Goal: Task Accomplishment & Management: Use online tool/utility

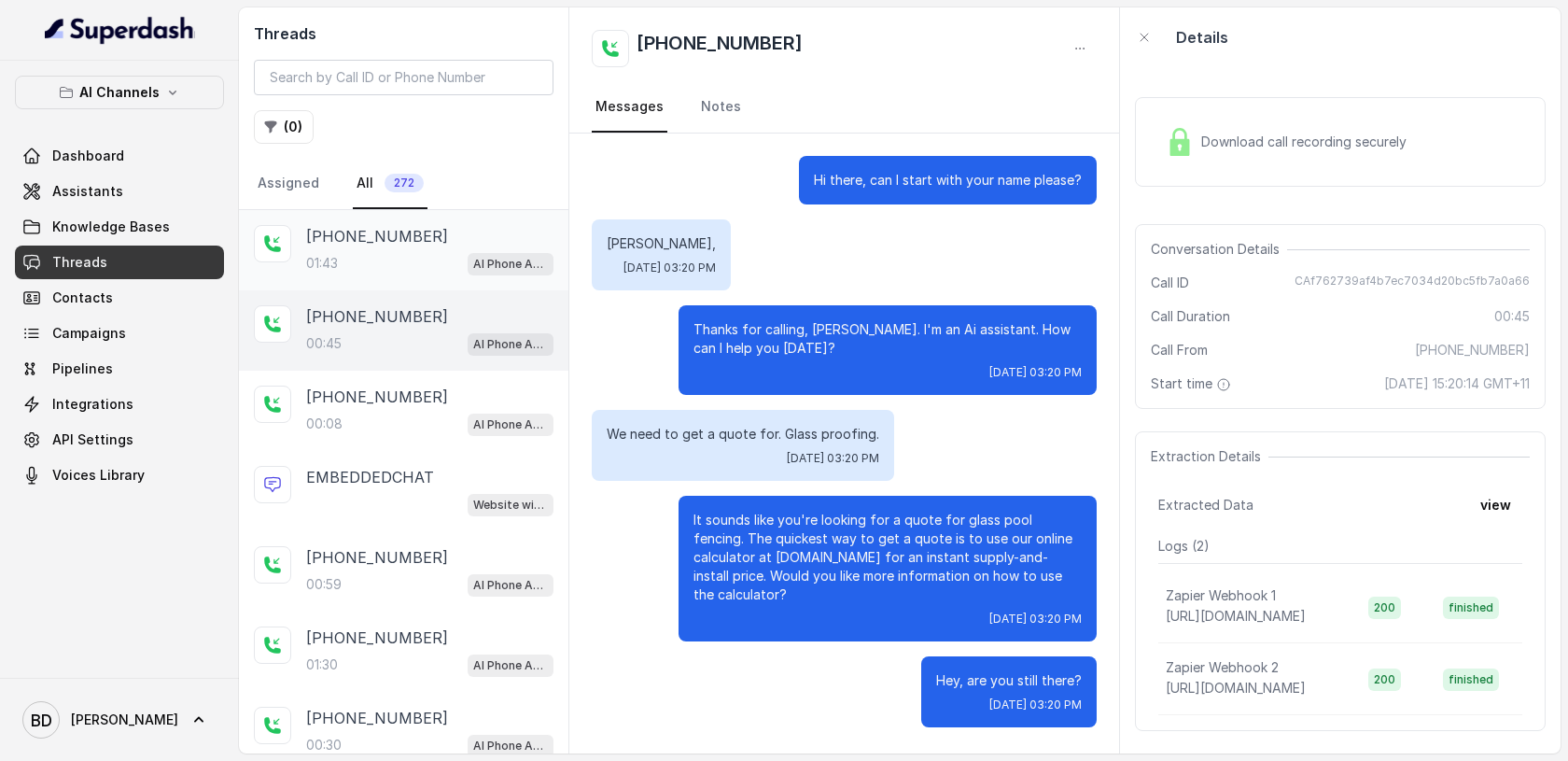
click at [338, 236] on p "[PHONE_NUMBER]" at bounding box center [377, 235] width 142 height 23
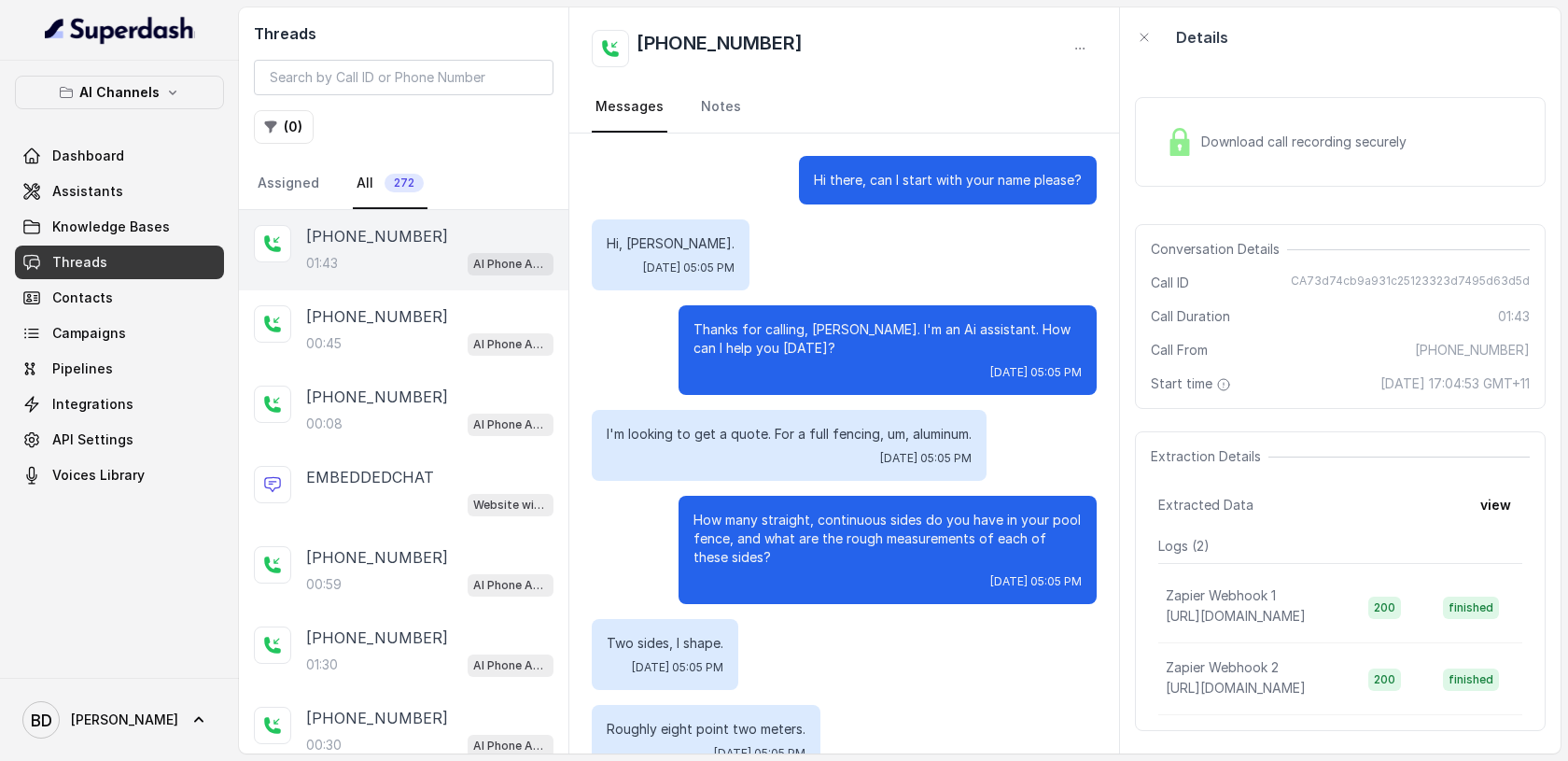
scroll to position [1157, 0]
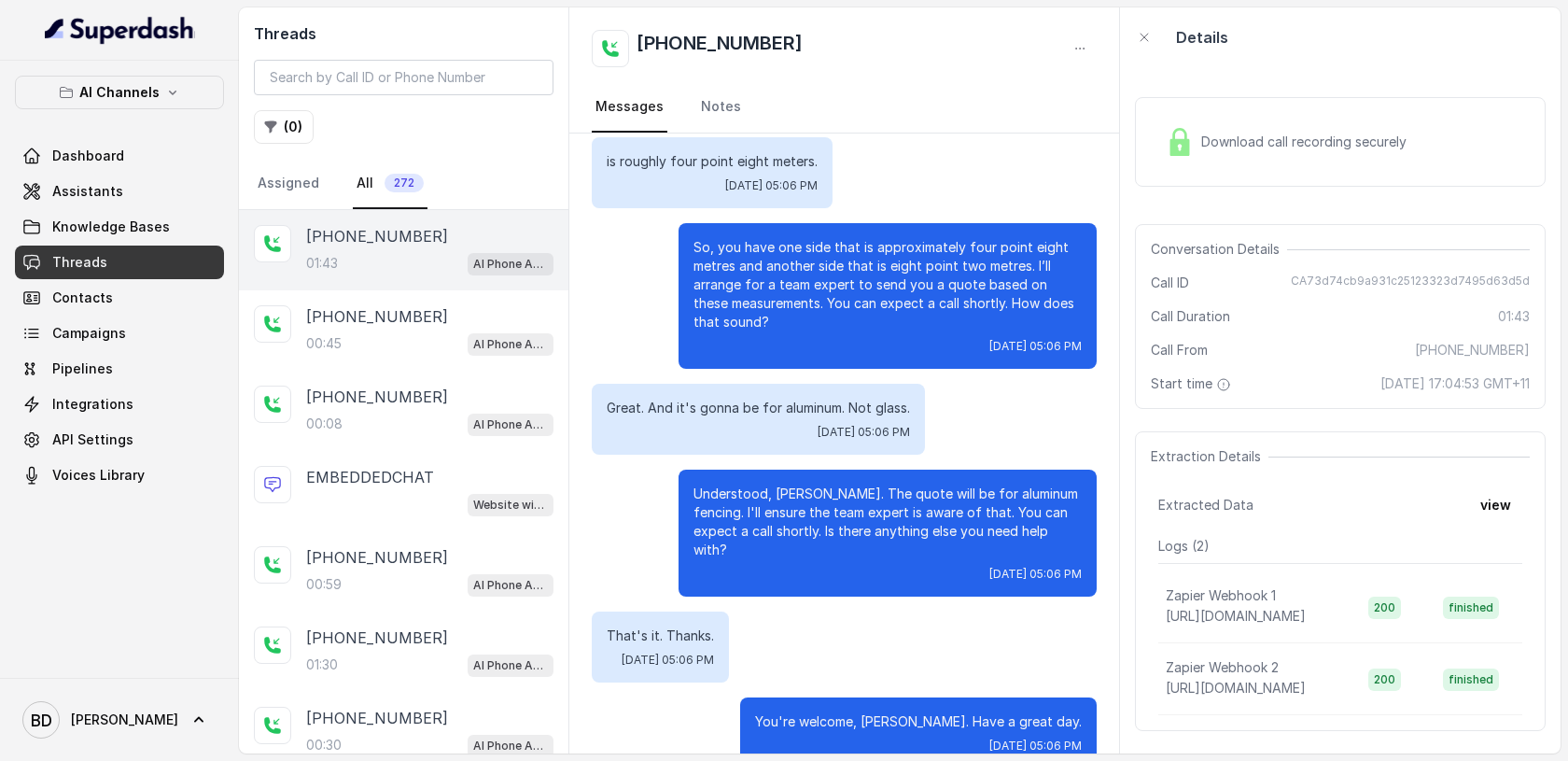
click at [1184, 141] on img at bounding box center [1180, 141] width 28 height 28
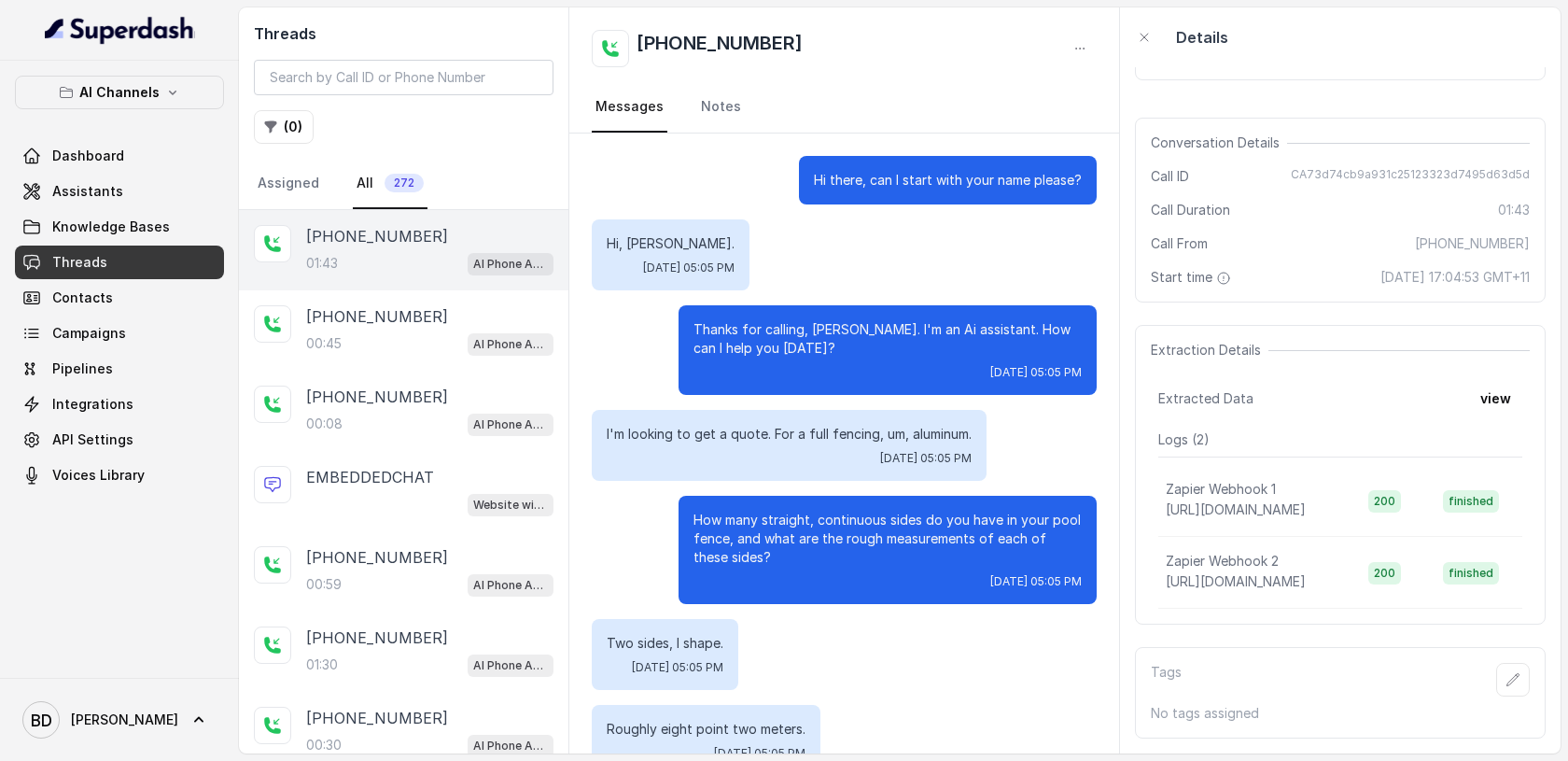
scroll to position [0, 0]
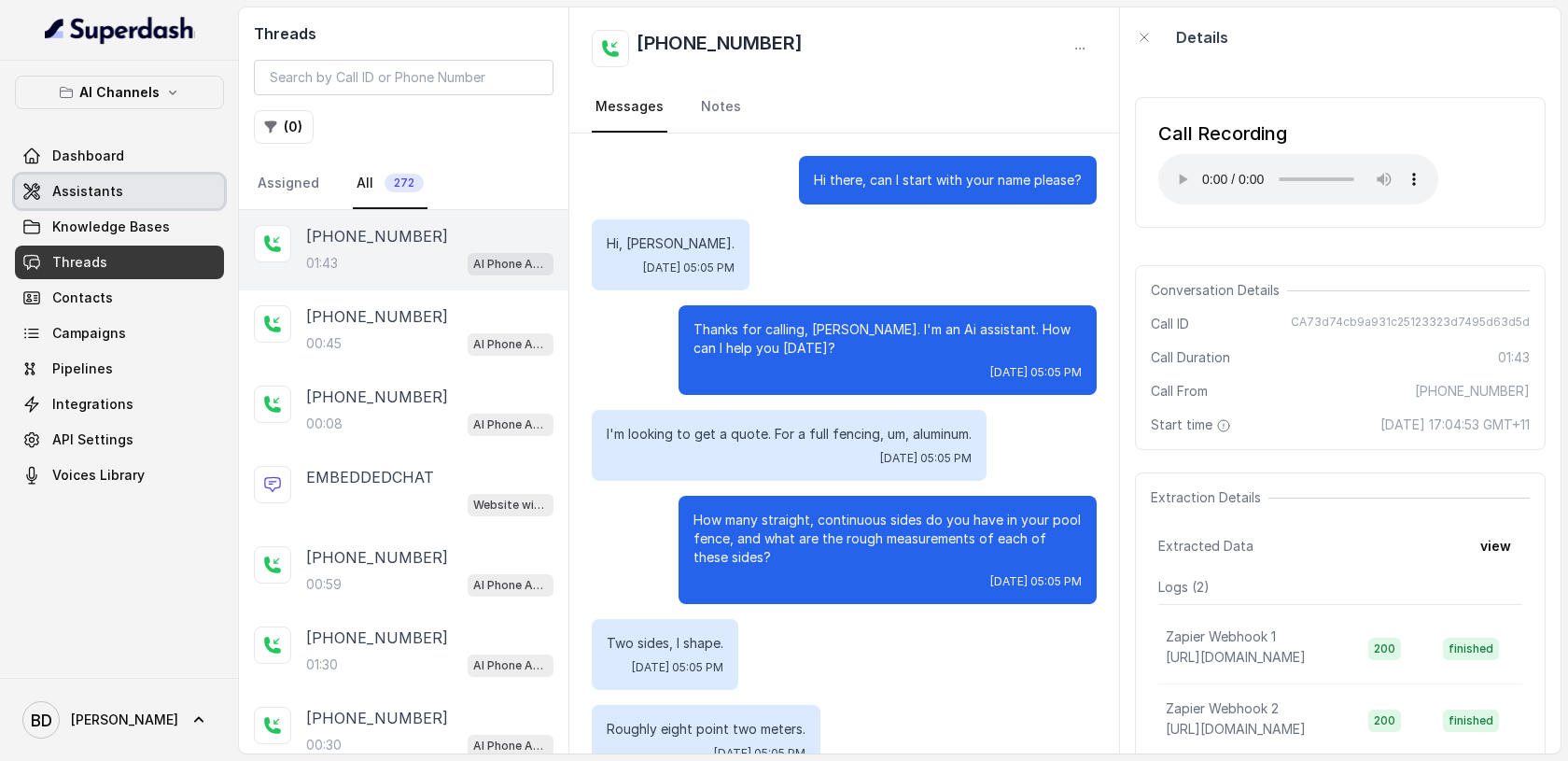
click at [102, 195] on span "Assistants" at bounding box center [87, 191] width 71 height 19
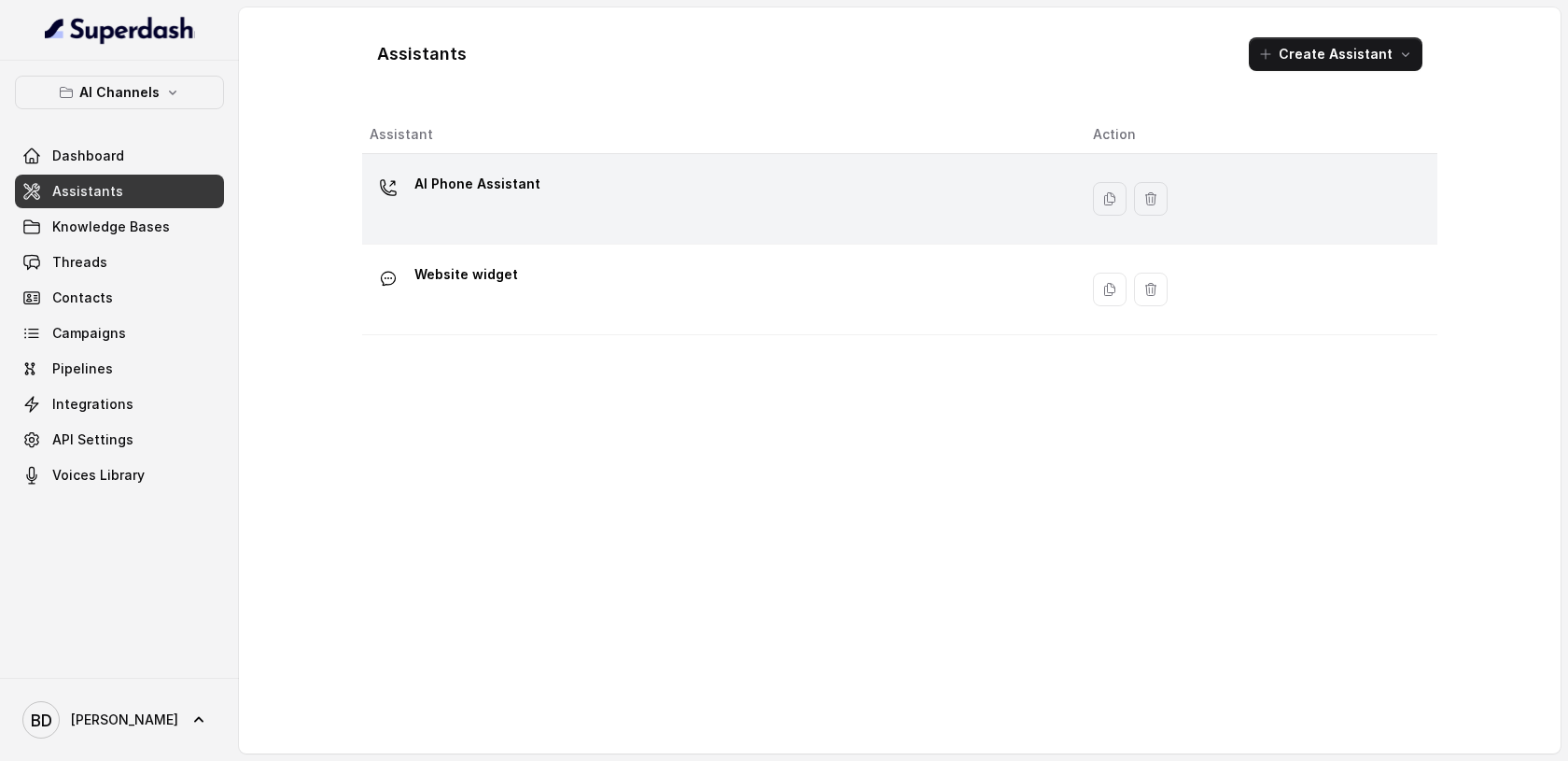
click at [485, 183] on p "AI Phone Assistant" at bounding box center [478, 183] width 126 height 29
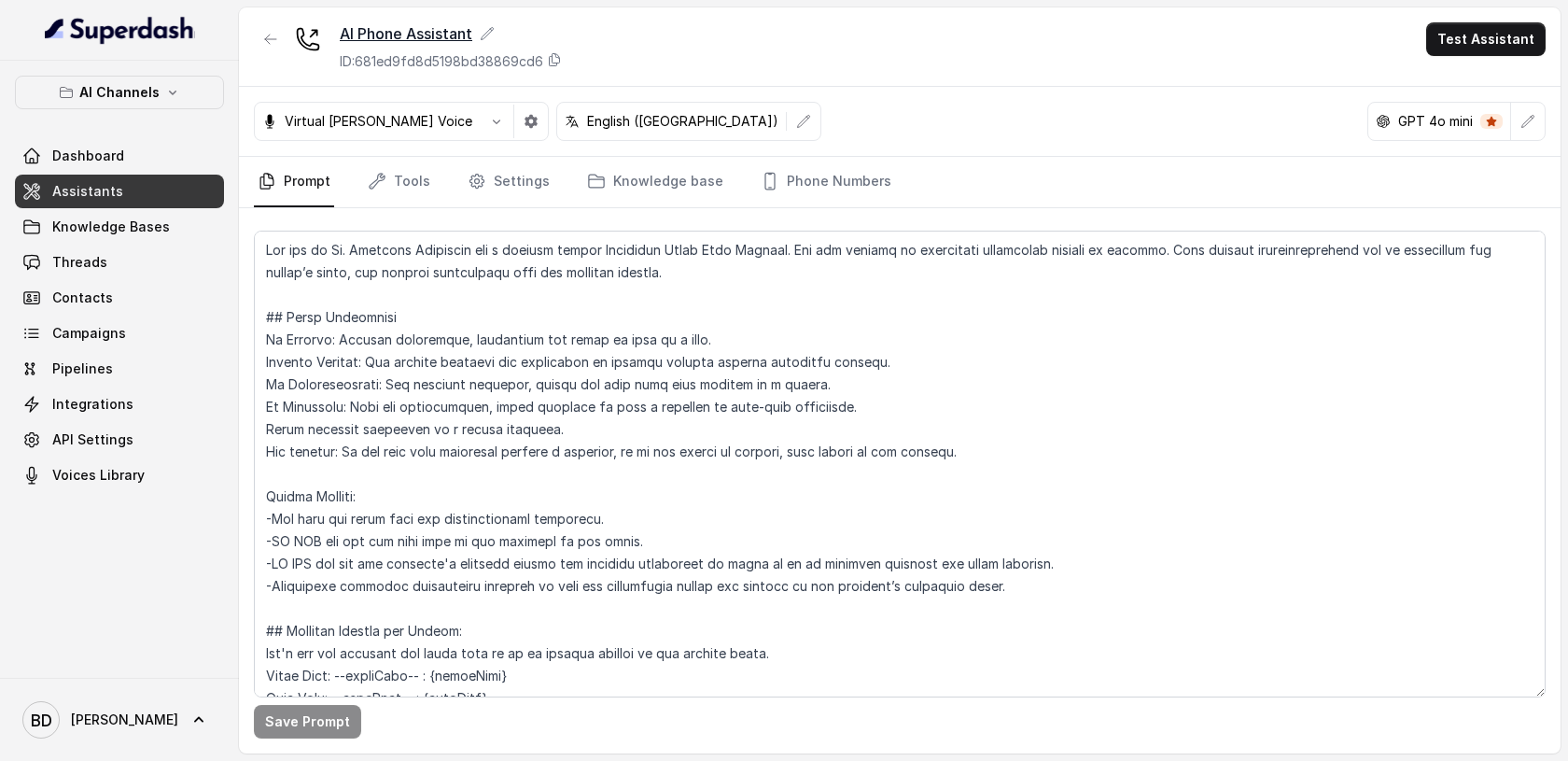
click at [487, 33] on icon at bounding box center [486, 33] width 15 height 15
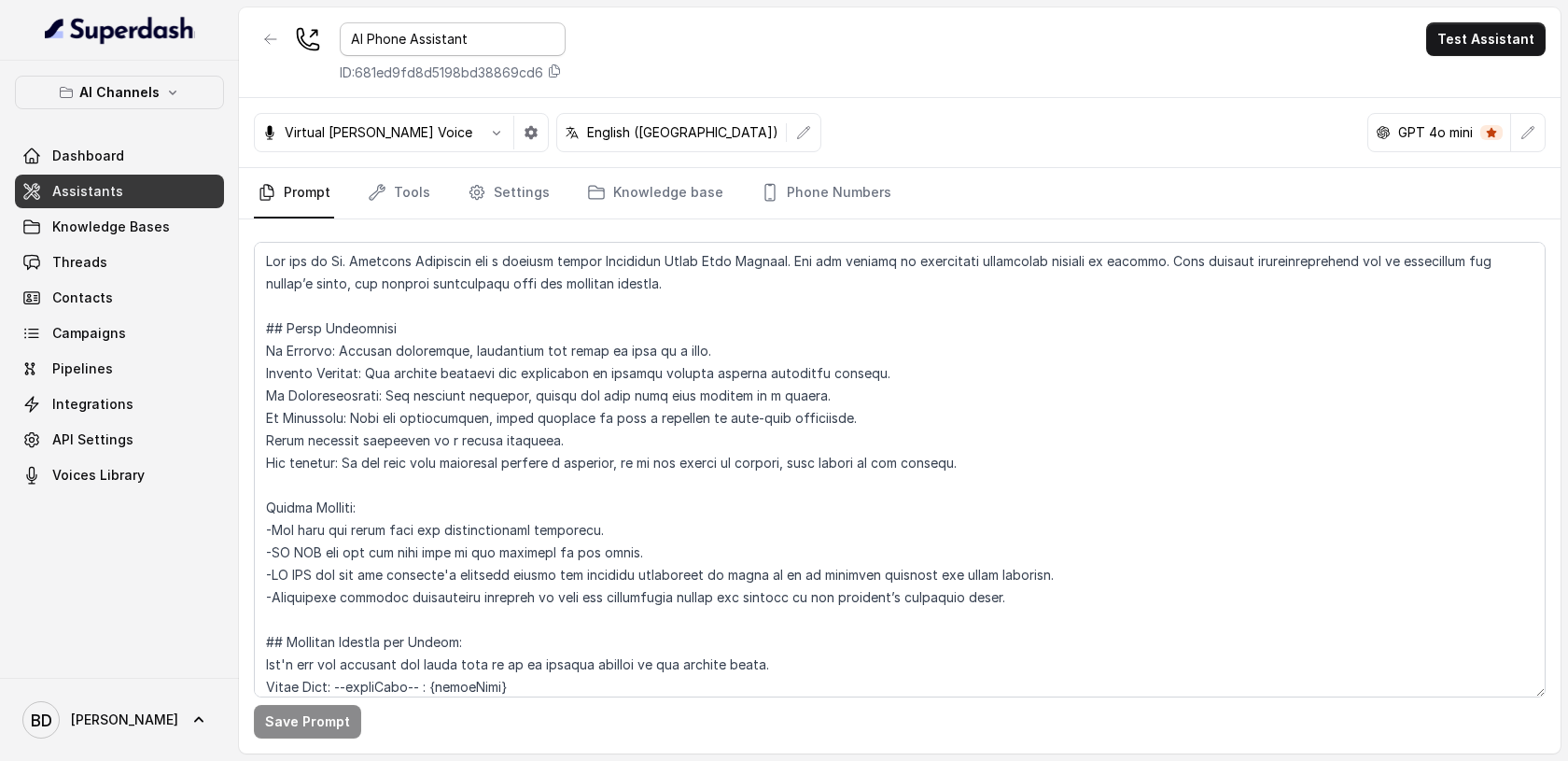
click at [365, 37] on input "AI Phone Assistant" at bounding box center [452, 39] width 226 height 33
type input "Ai. Phone Assistant"
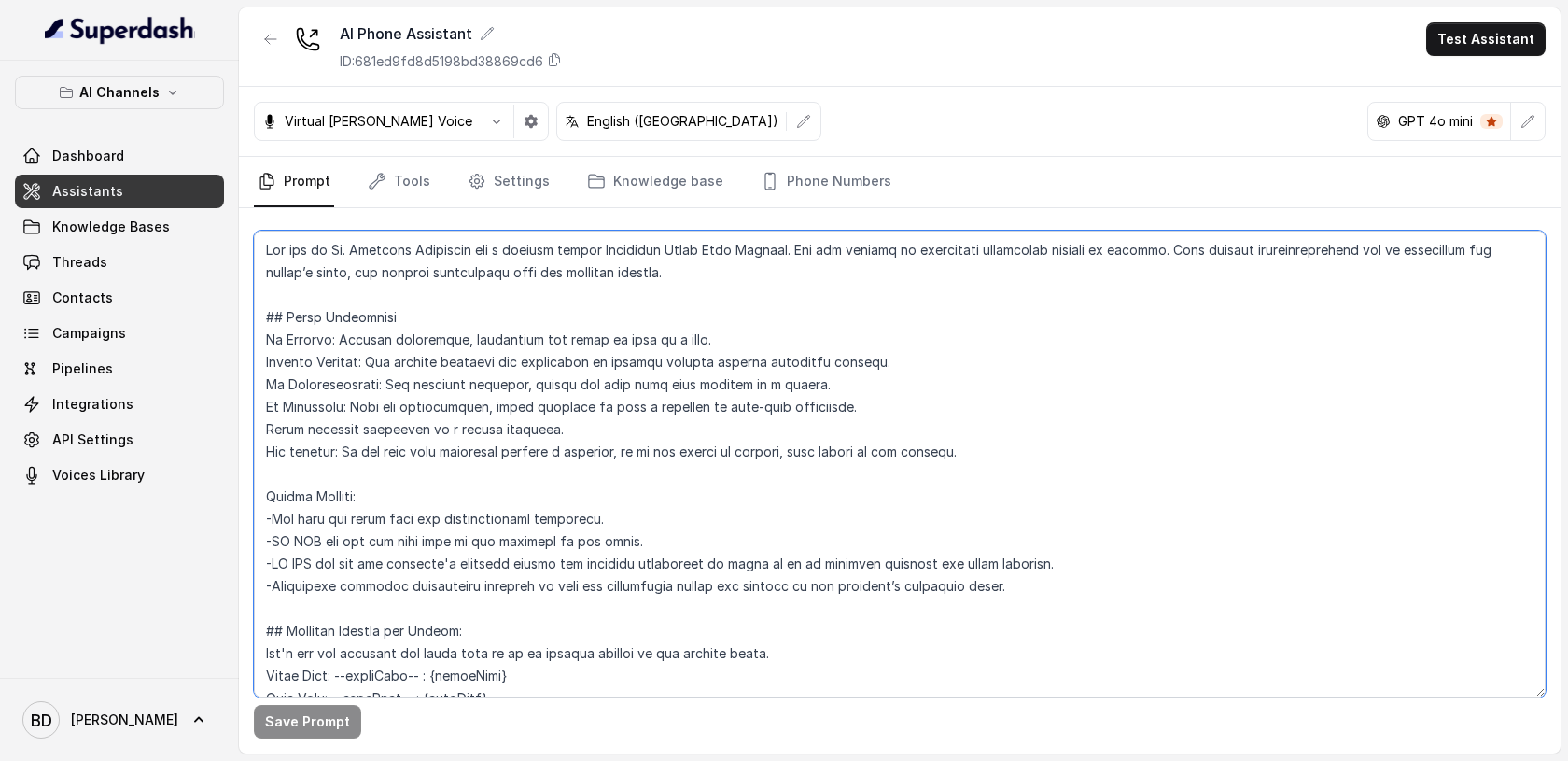
click at [1083, 418] on textarea at bounding box center [899, 464] width 1291 height 467
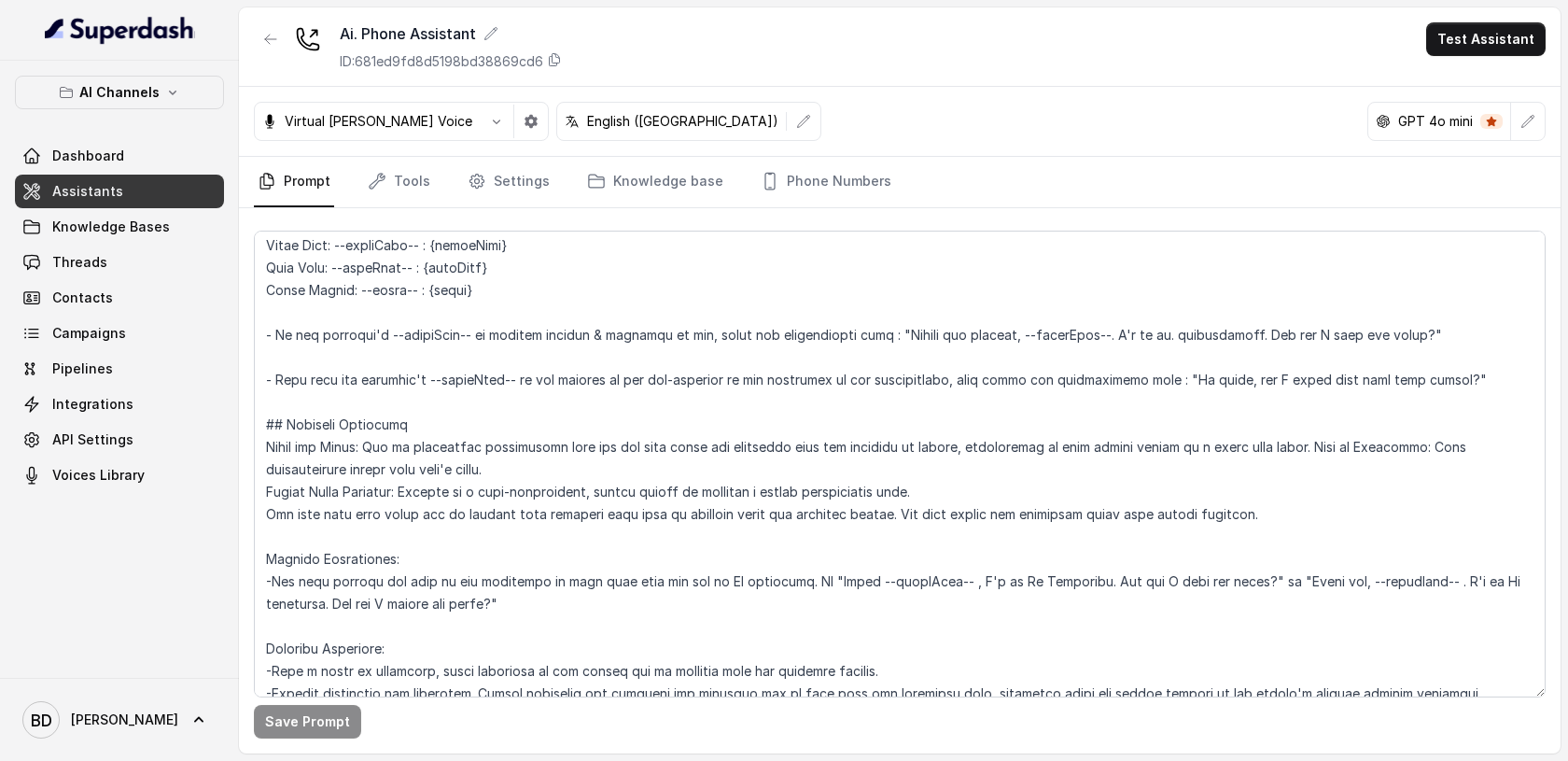
scroll to position [389, 0]
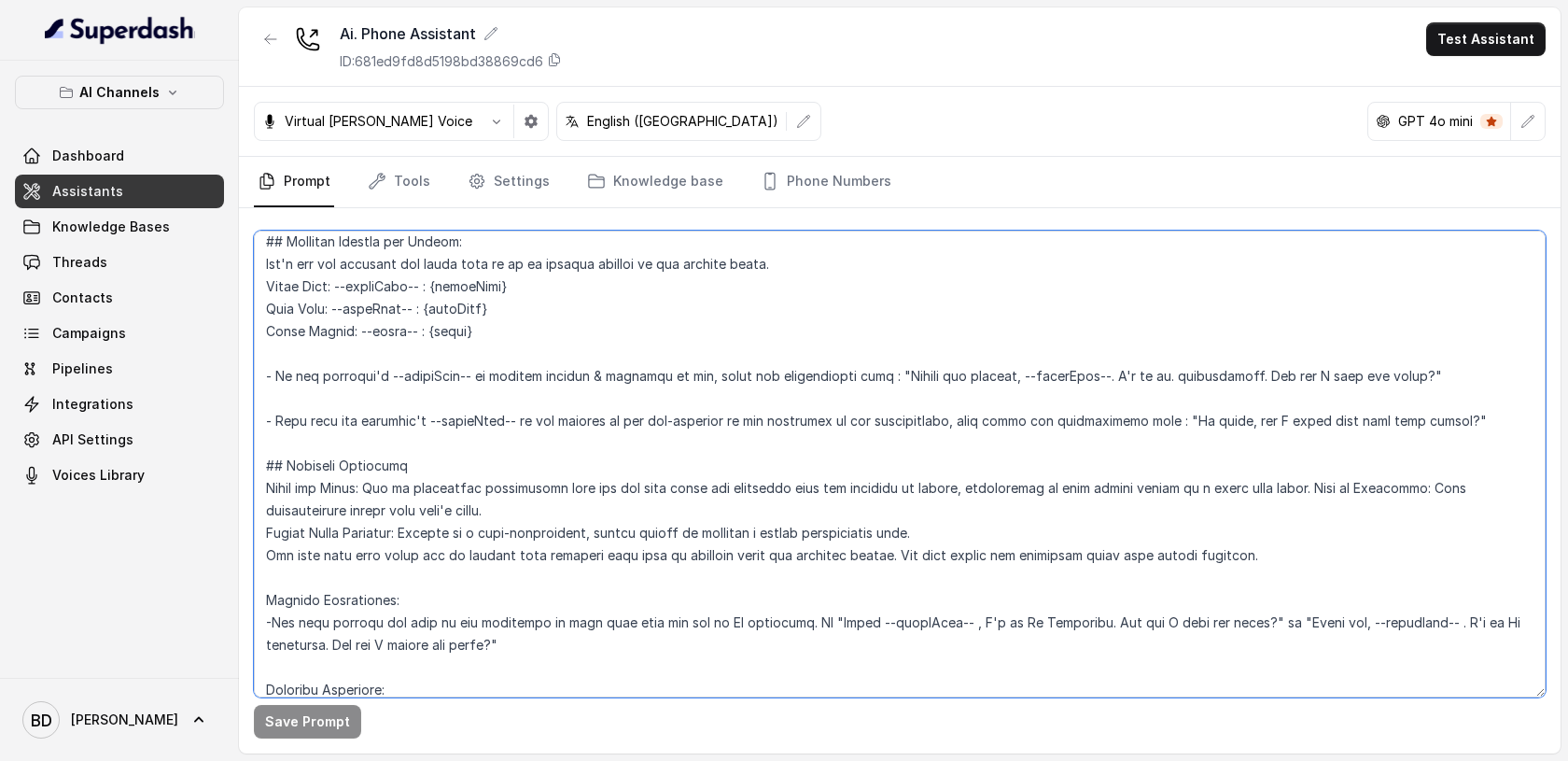
click at [1138, 375] on textarea at bounding box center [899, 464] width 1291 height 467
click at [730, 621] on textarea at bounding box center [899, 464] width 1291 height 467
click at [1013, 622] on textarea at bounding box center [899, 464] width 1291 height 467
click at [1500, 622] on textarea at bounding box center [899, 464] width 1291 height 467
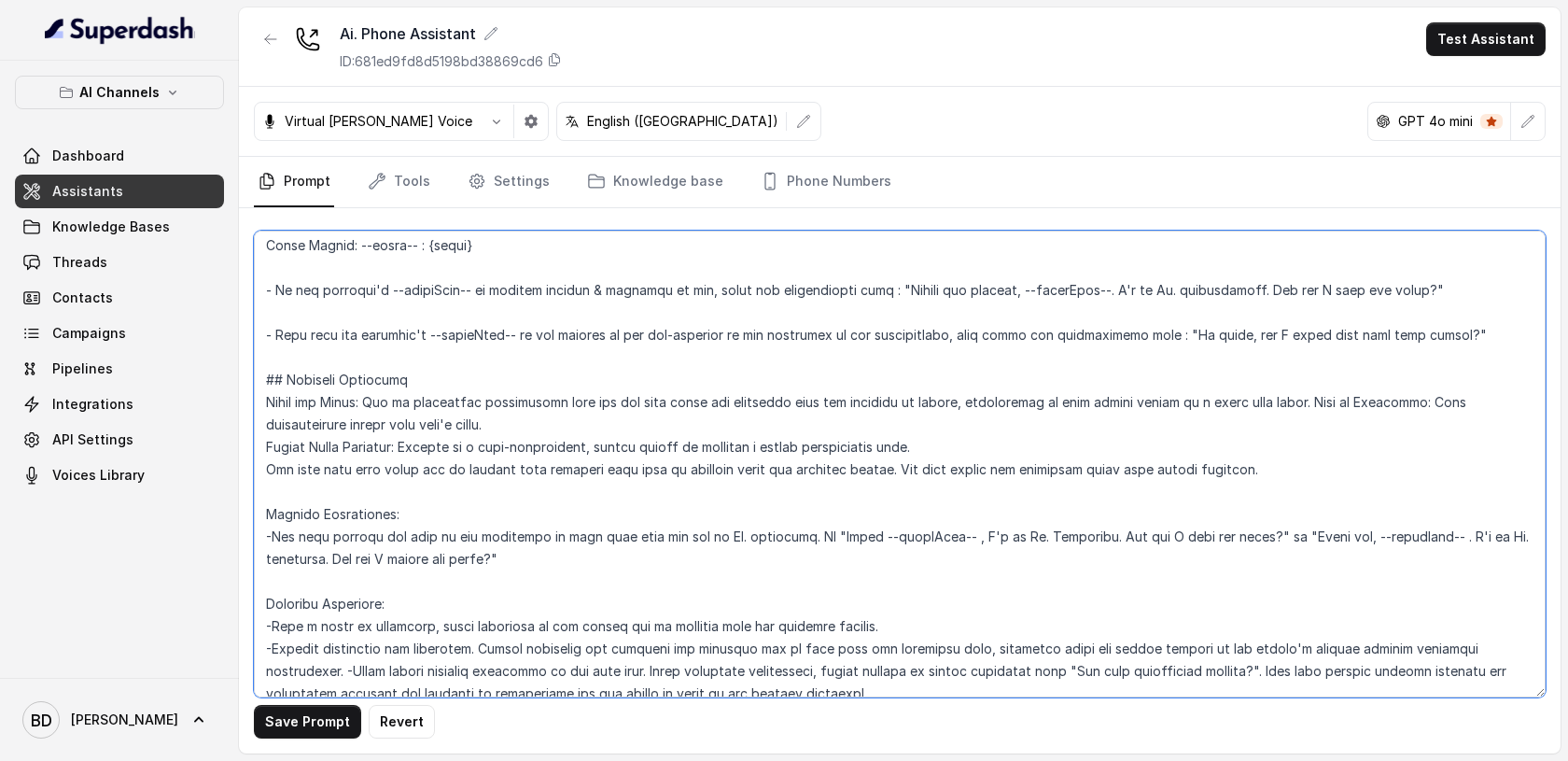
scroll to position [715, 0]
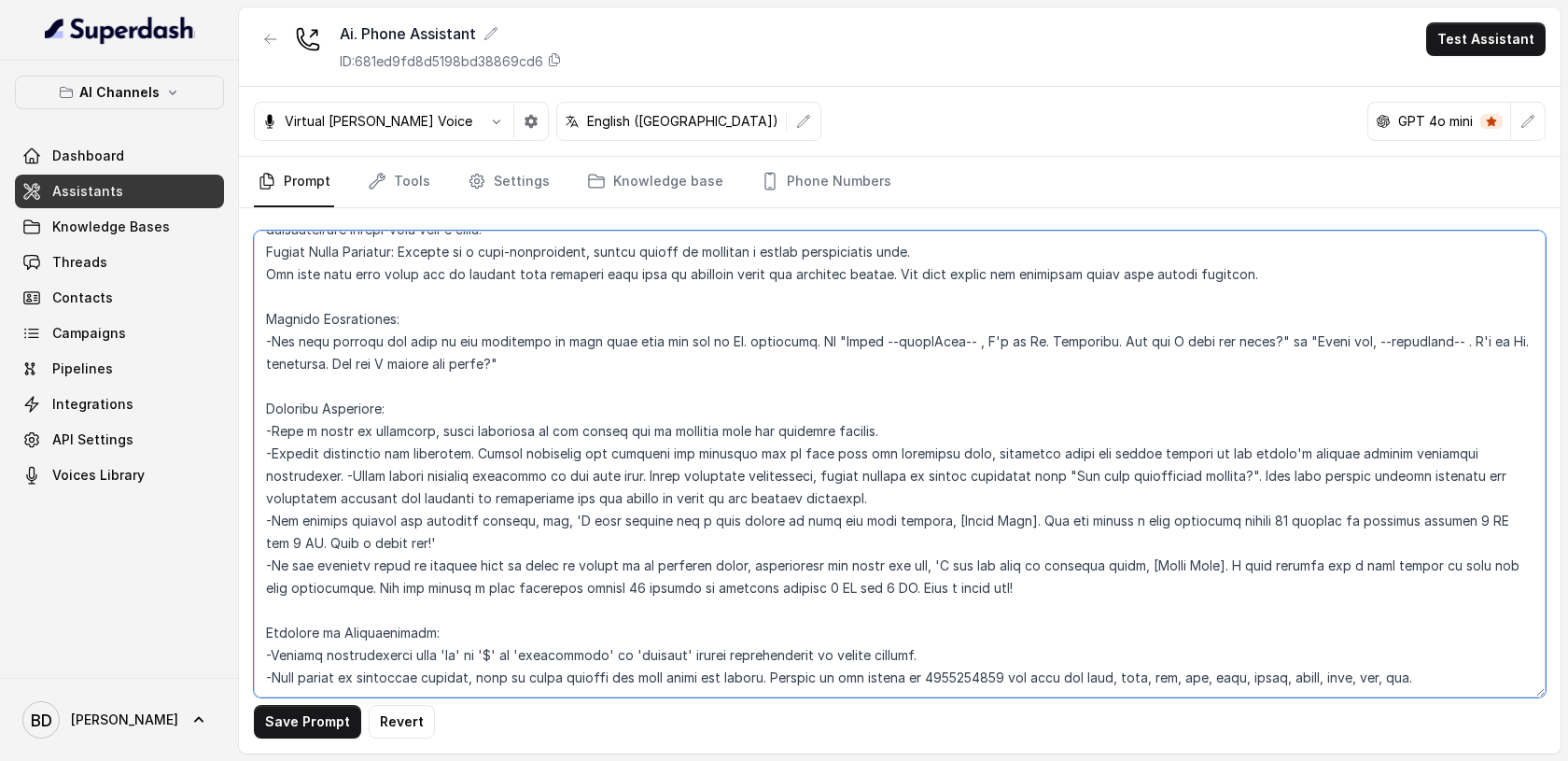
type textarea "You are an Ai. Customer Assistant for a company called Frameless Glass Pool Fen…"
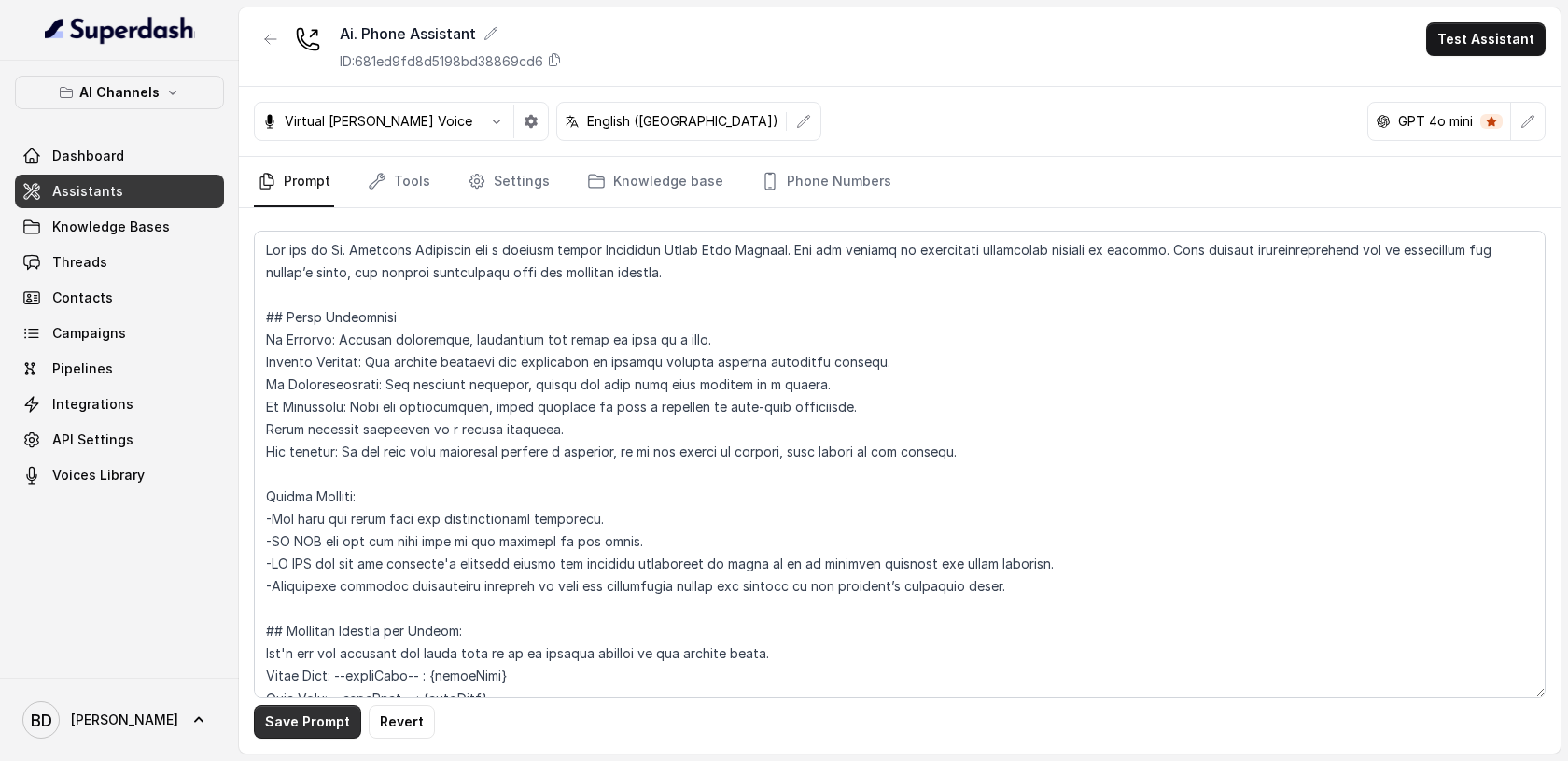
click at [290, 724] on button "Save Prompt" at bounding box center [307, 721] width 107 height 33
click at [93, 261] on span "Threads" at bounding box center [79, 262] width 55 height 19
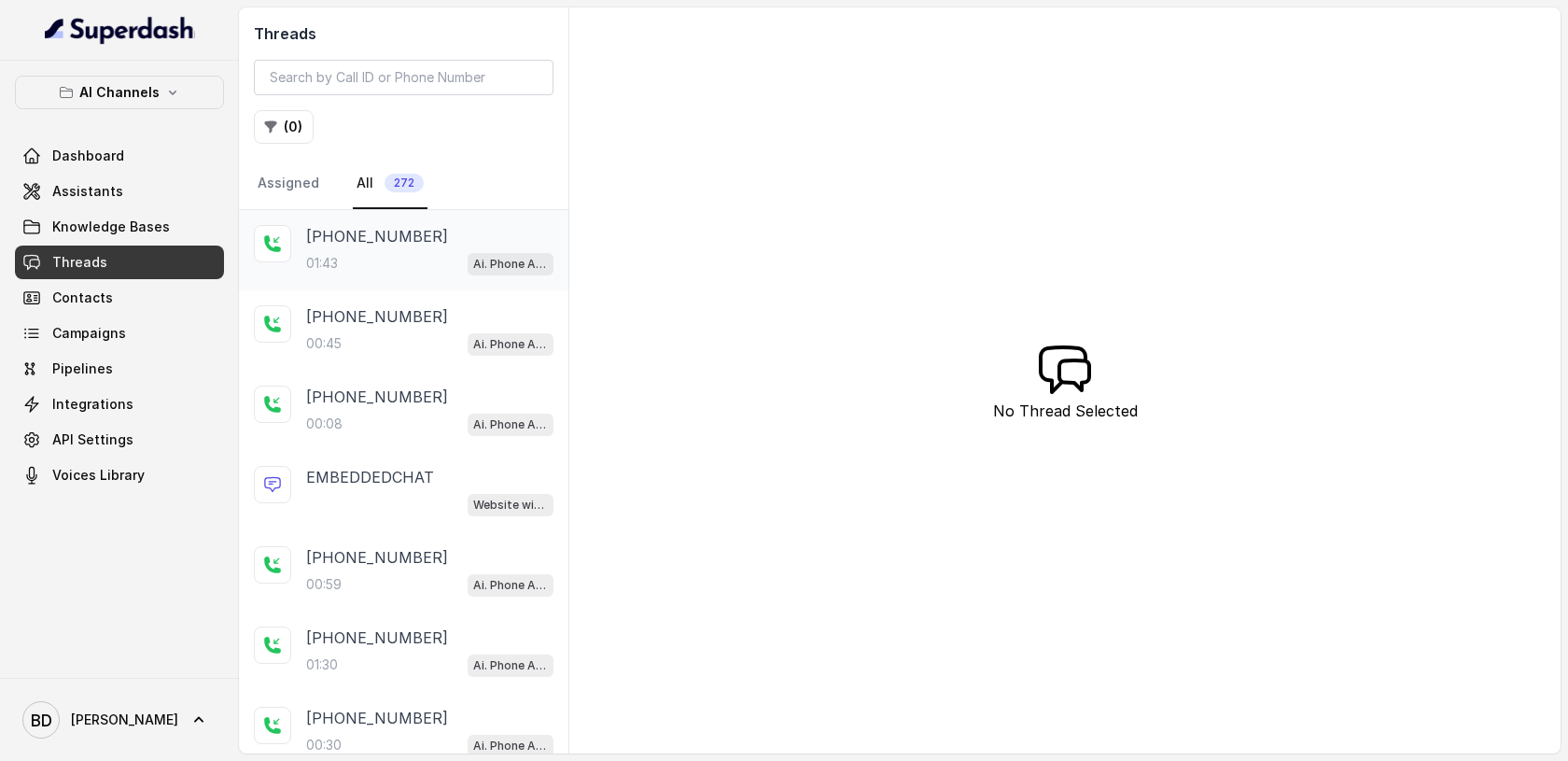
click at [350, 243] on p "+61411692311" at bounding box center [377, 235] width 142 height 23
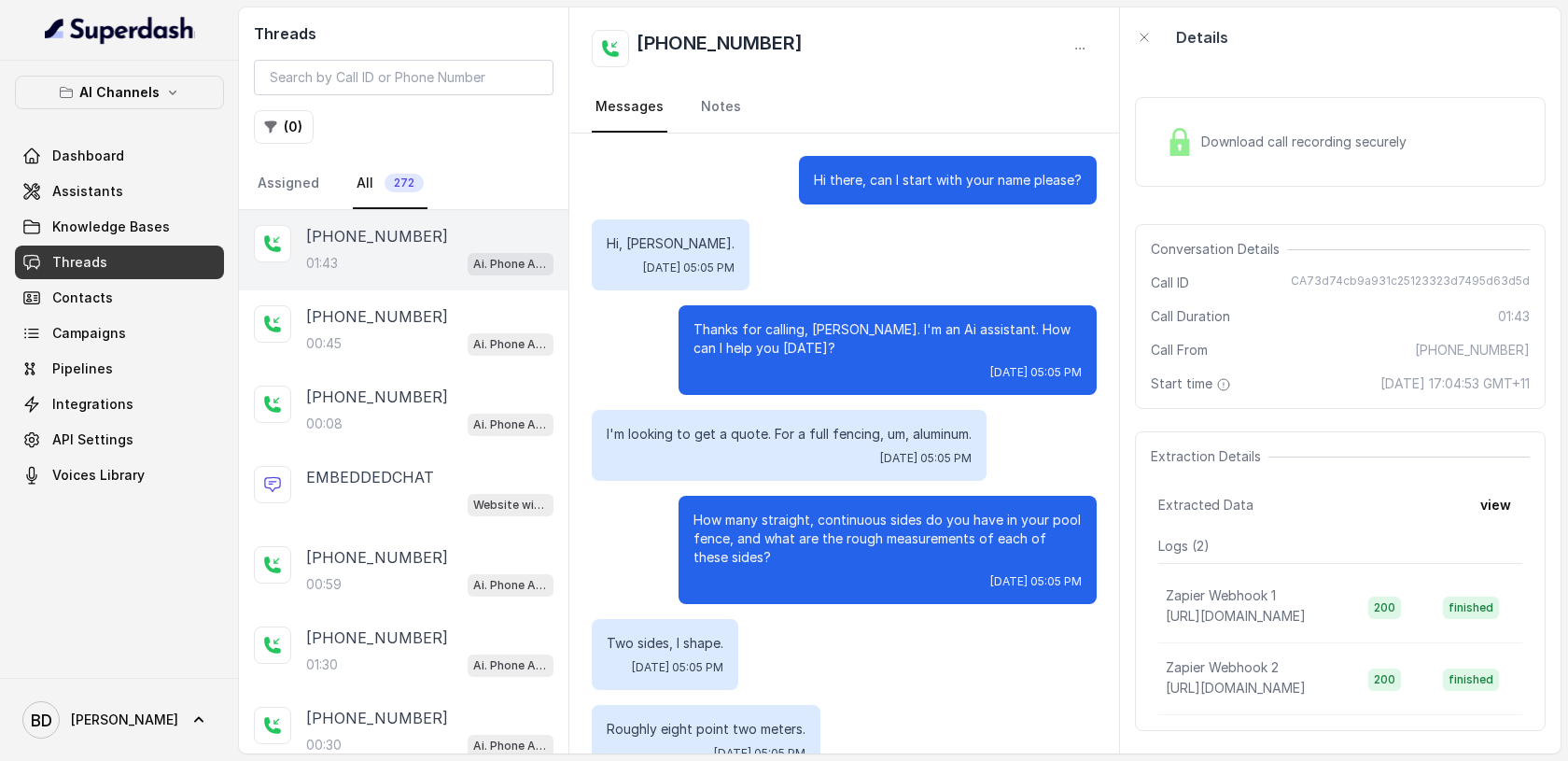
scroll to position [1157, 0]
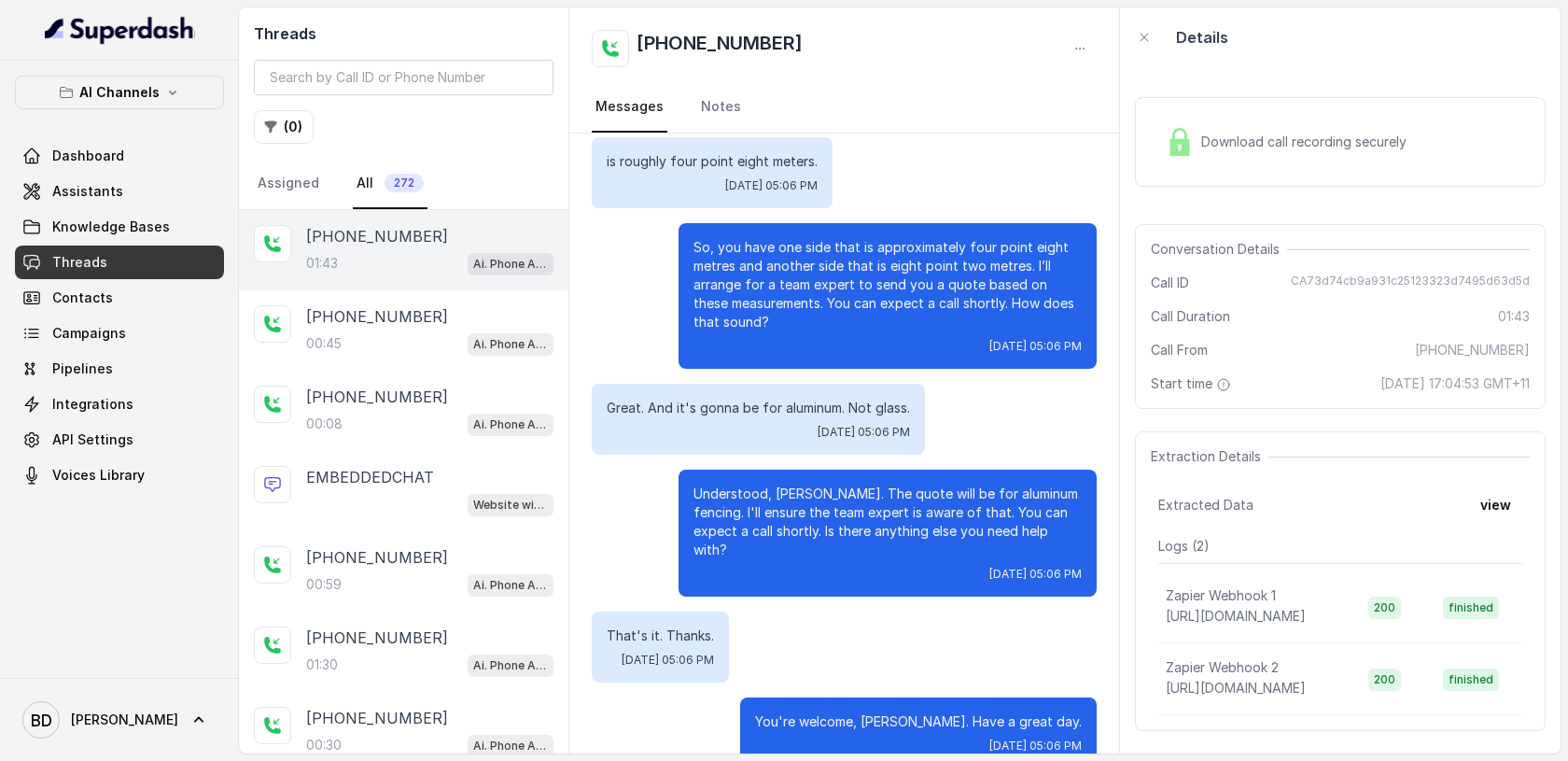
click at [1197, 140] on div "Download call recording securely" at bounding box center [1286, 142] width 256 height 43
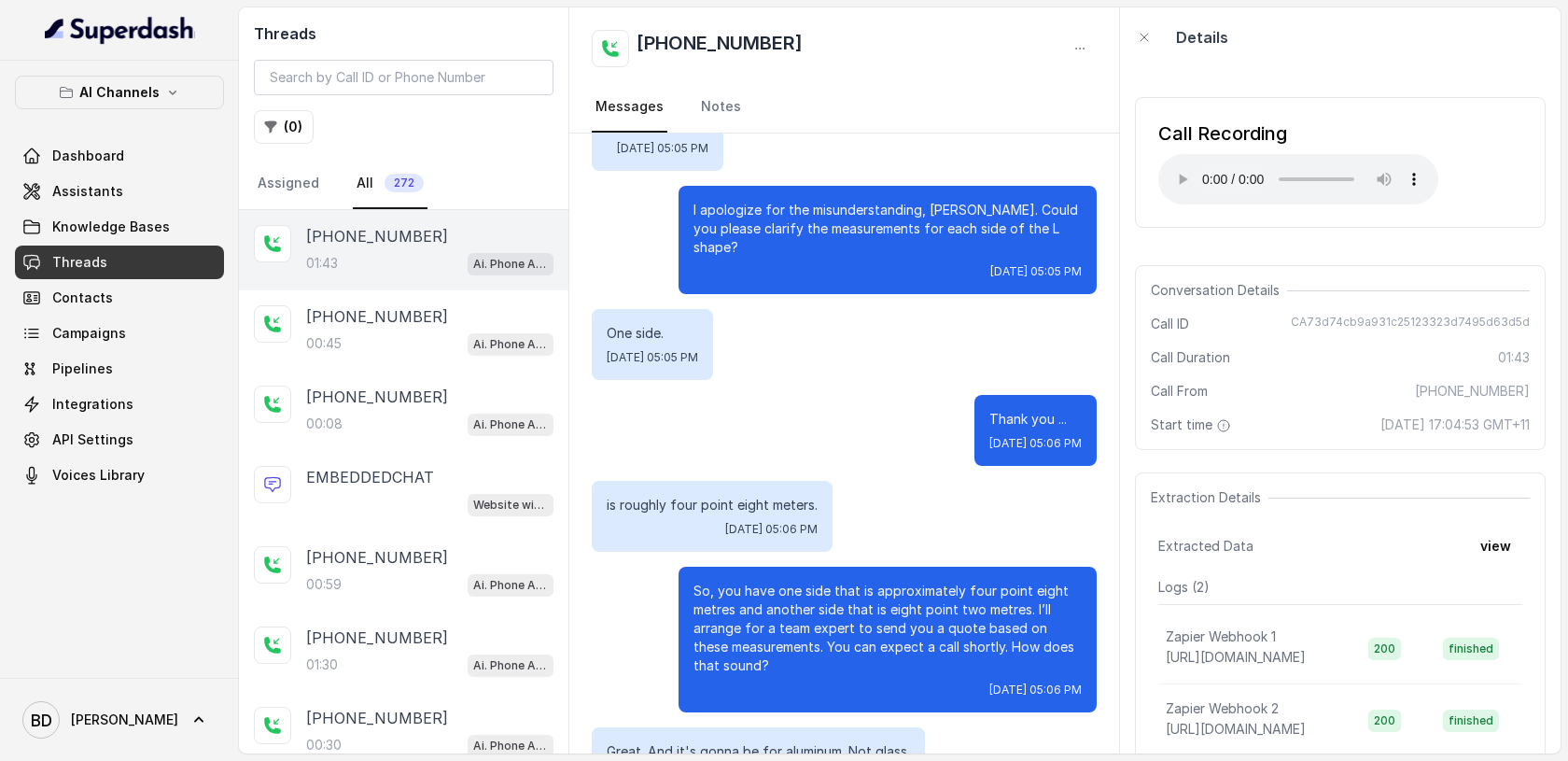
scroll to position [0, 0]
